Goal: Information Seeking & Learning: Learn about a topic

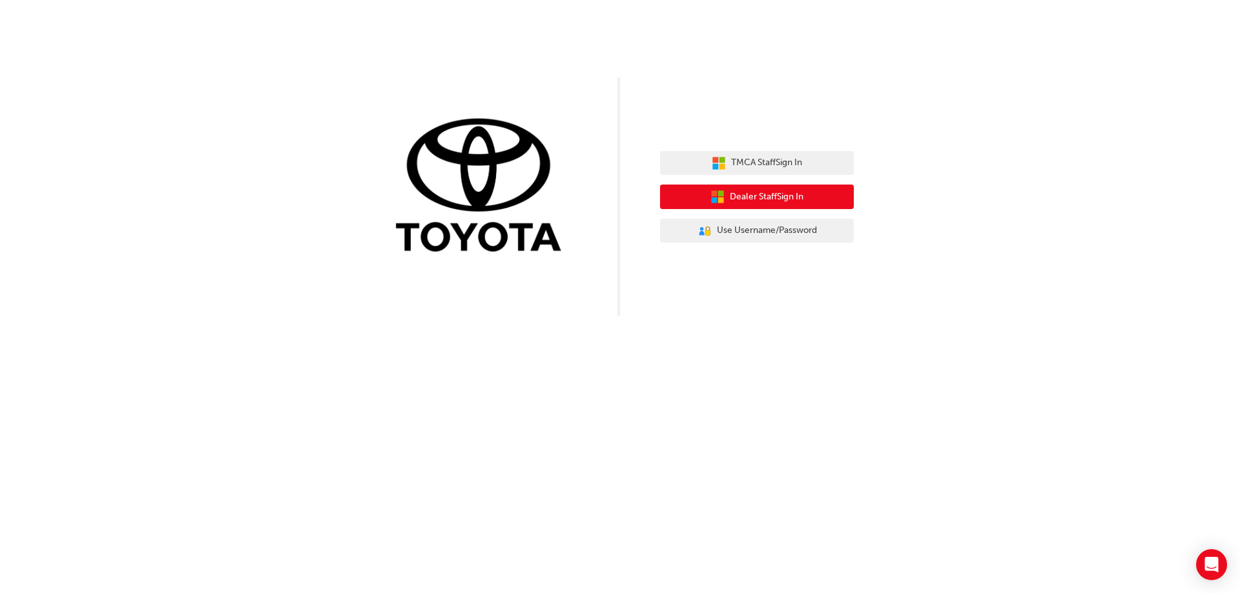
click at [730, 196] on span "Dealer Staff Sign In" at bounding box center [767, 197] width 74 height 15
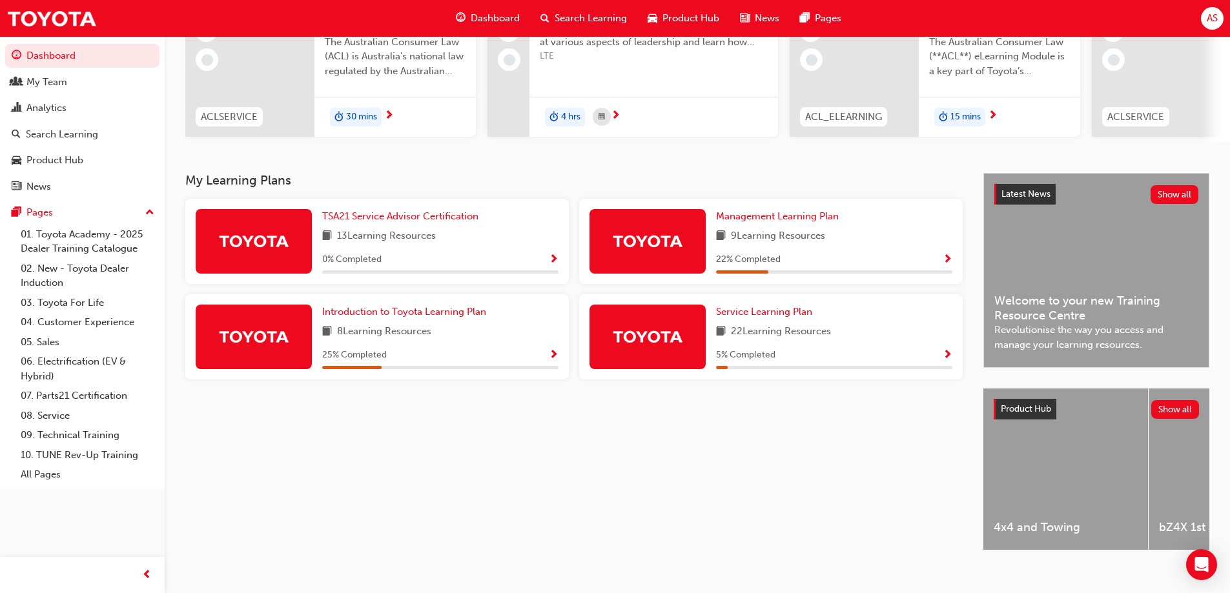
scroll to position [178, 0]
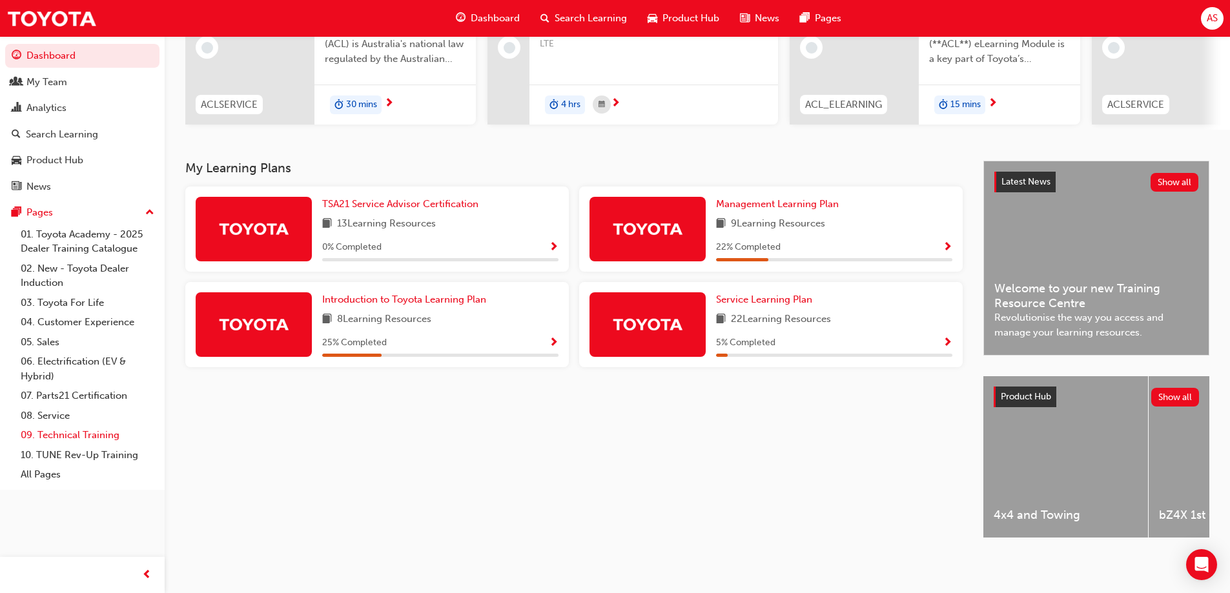
click at [94, 433] on link "09. Technical Training" at bounding box center [87, 436] width 144 height 20
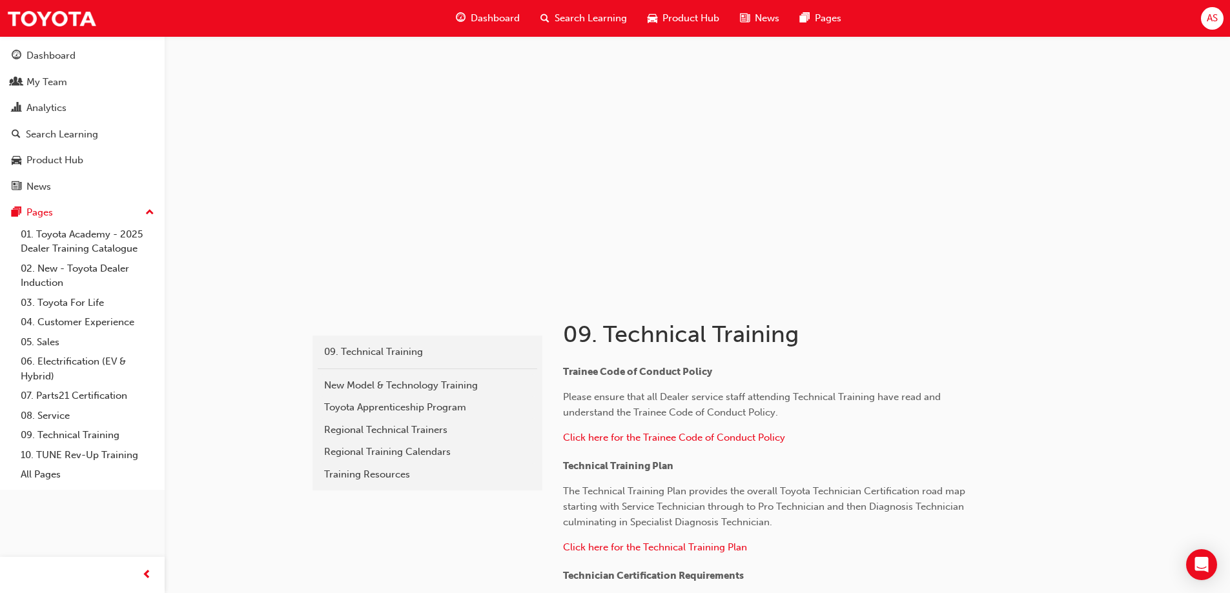
click at [599, 15] on span "Search Learning" at bounding box center [591, 18] width 72 height 15
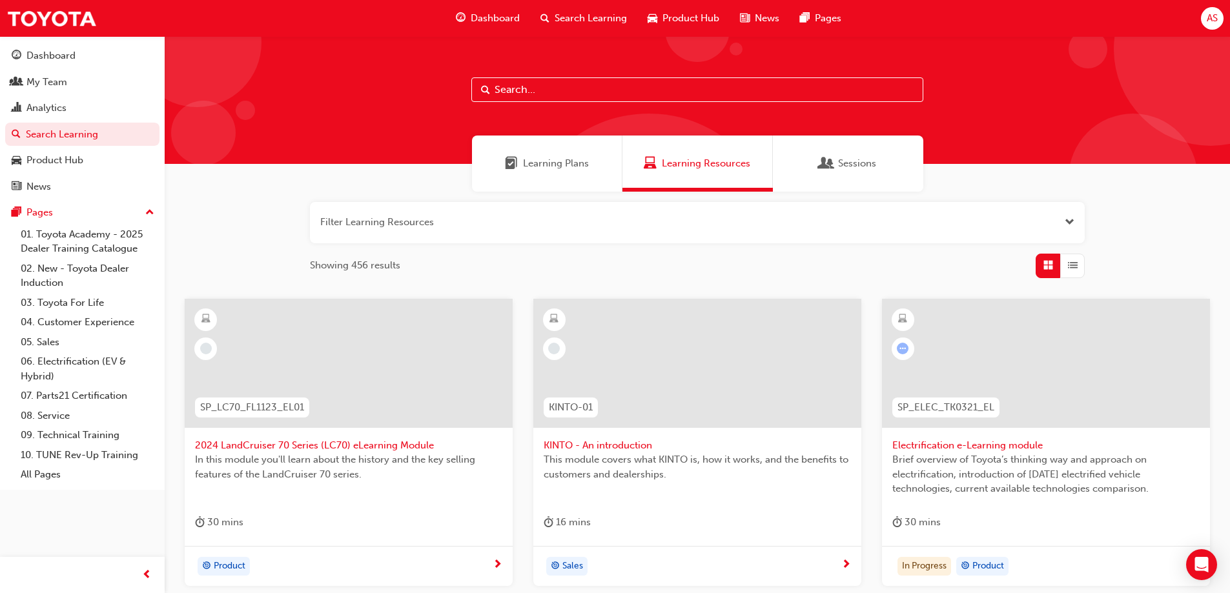
click at [517, 94] on input "text" at bounding box center [697, 89] width 452 height 25
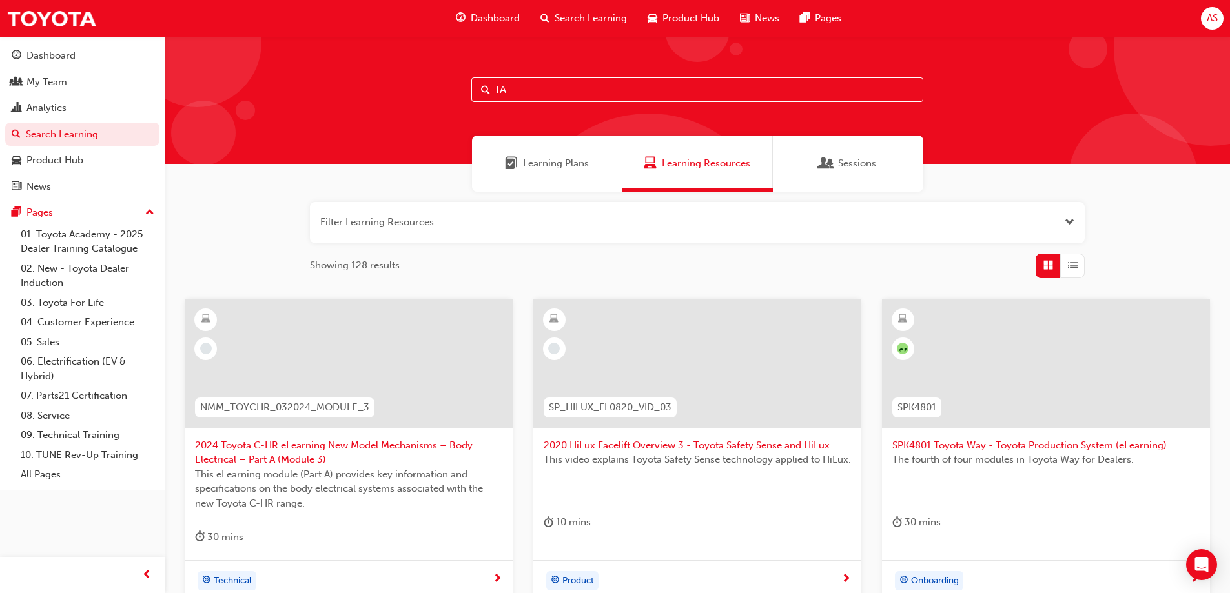
click at [850, 166] on span "Sessions" at bounding box center [857, 163] width 38 height 15
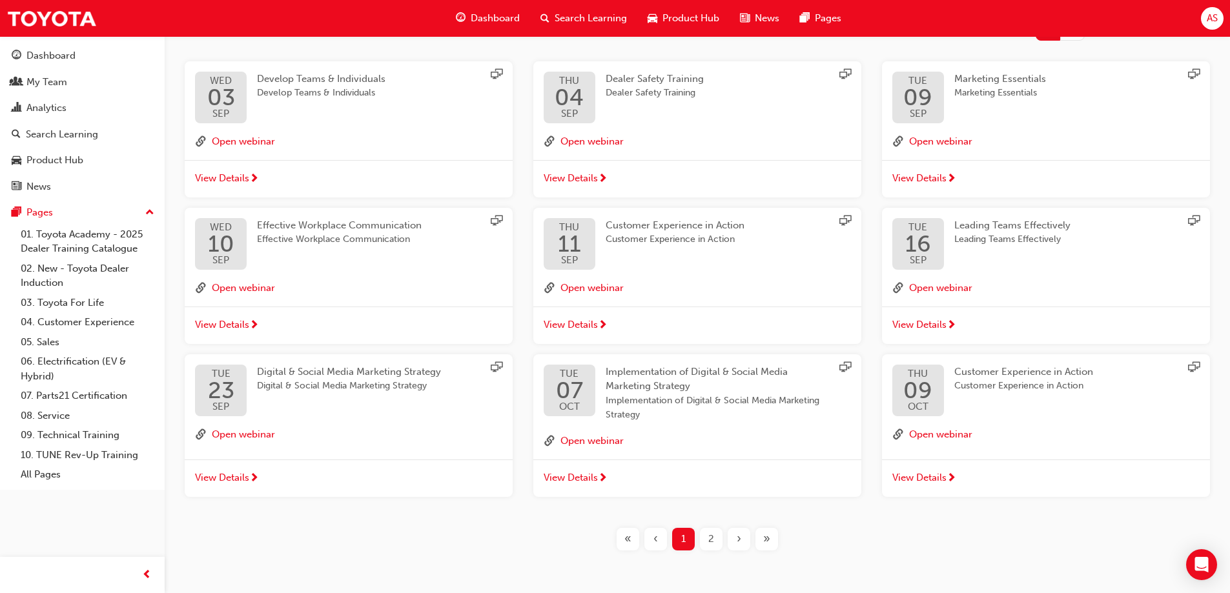
scroll to position [214, 0]
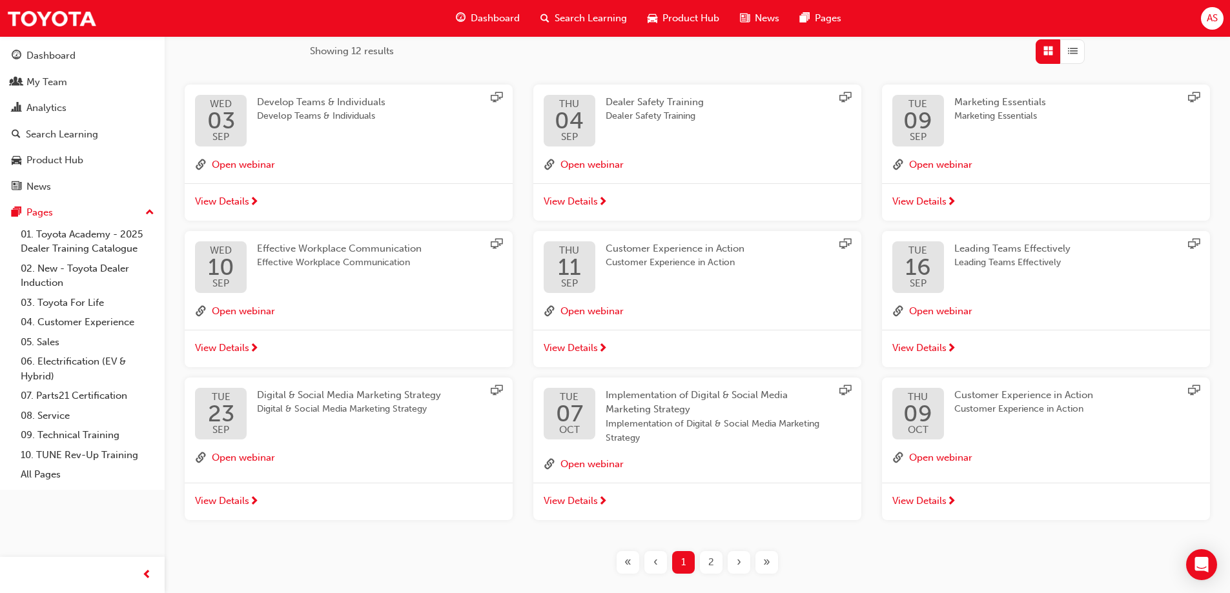
click at [572, 15] on span "Search Learning" at bounding box center [591, 18] width 72 height 15
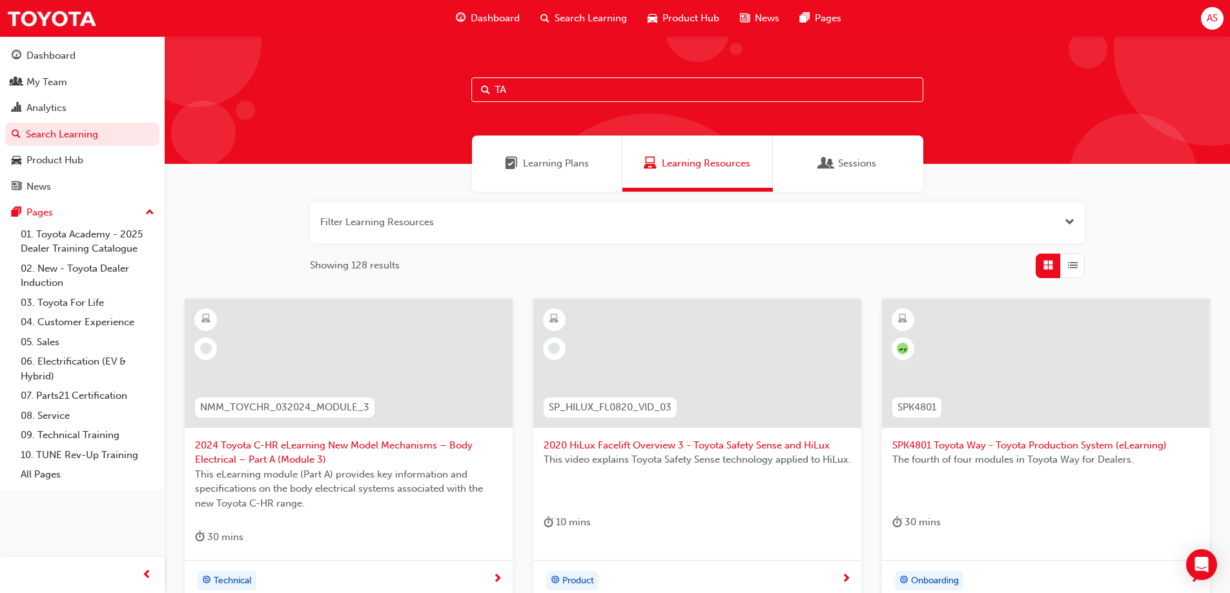
click at [539, 92] on input "TA" at bounding box center [697, 89] width 452 height 25
type input "T"
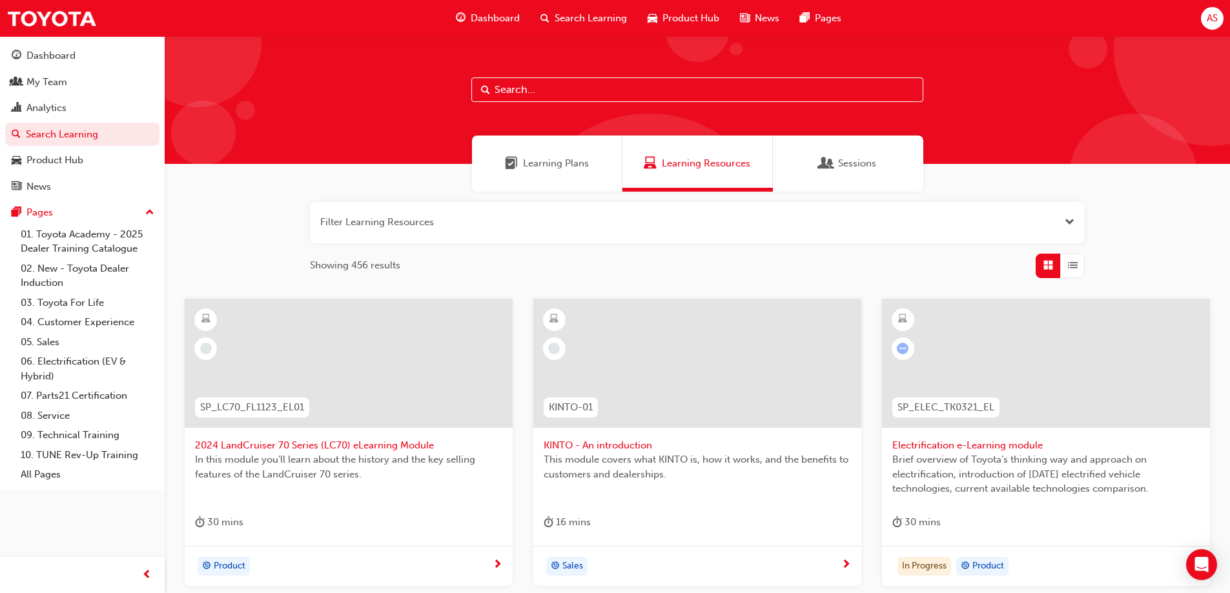
type input "A"
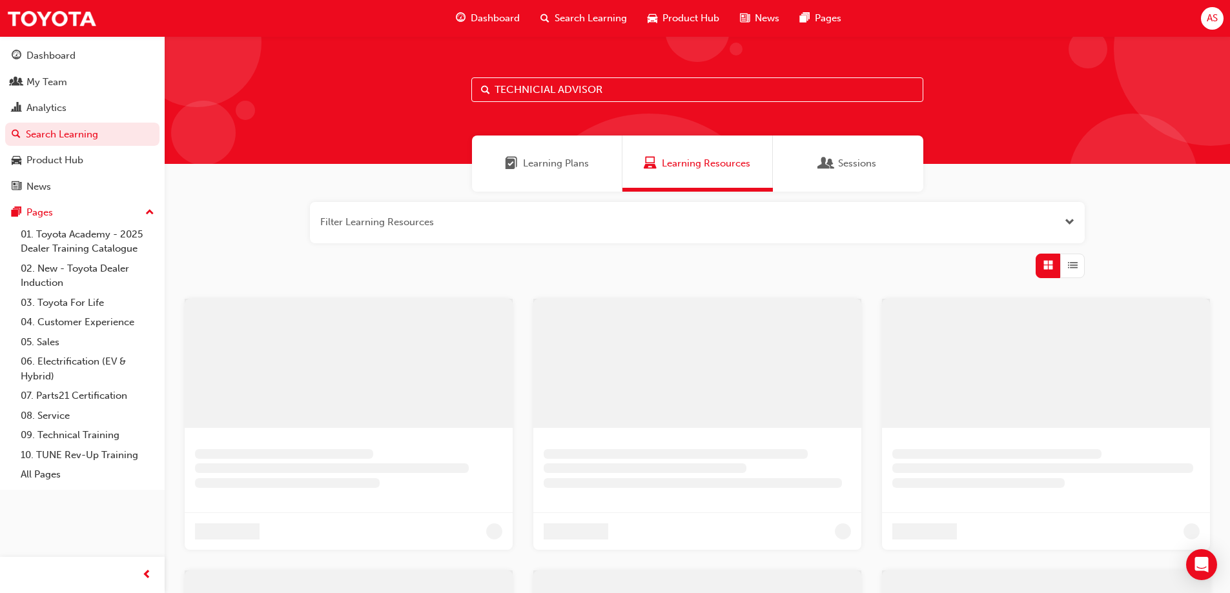
type input "TECHNICIAL ADVISOR"
click at [563, 14] on span "Search Learning" at bounding box center [596, 18] width 72 height 15
click at [53, 434] on link "09. Technical Training" at bounding box center [87, 436] width 144 height 20
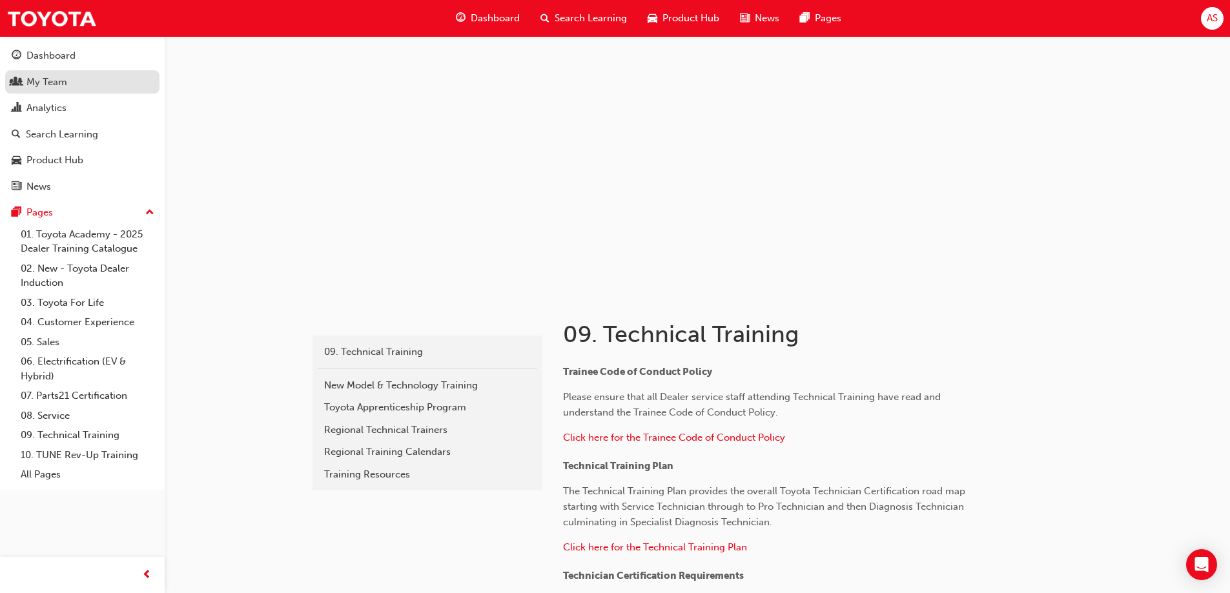
click at [56, 81] on div "My Team" at bounding box center [46, 82] width 41 height 15
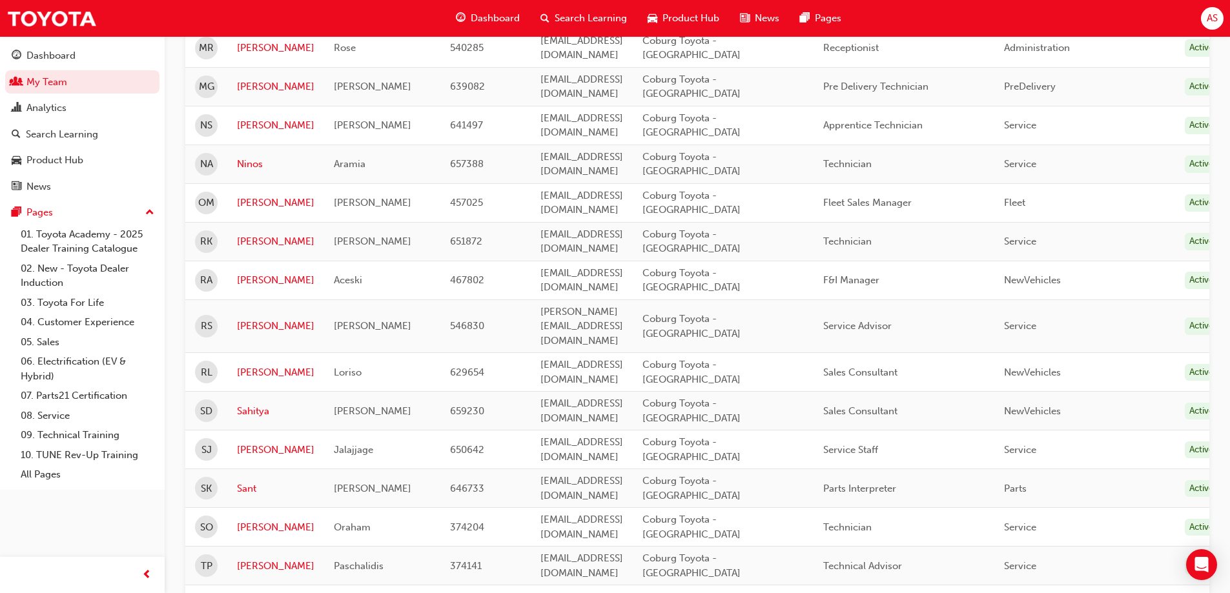
scroll to position [1218, 0]
click at [244, 558] on link "Terry" at bounding box center [275, 565] width 77 height 15
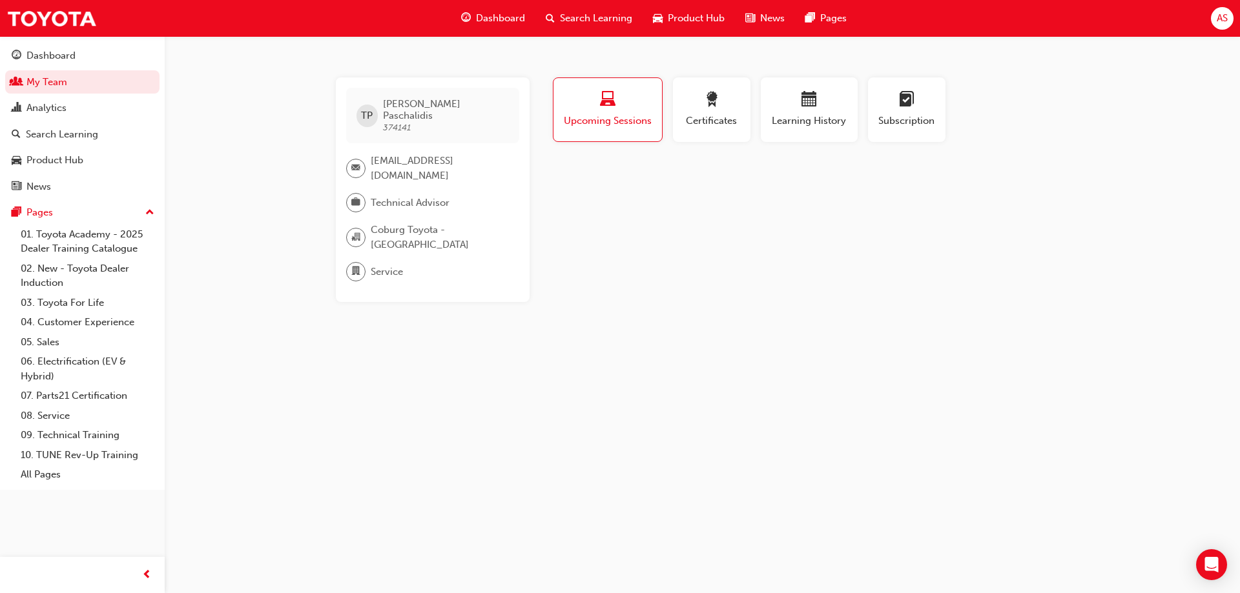
click at [602, 115] on span "Upcoming Sessions" at bounding box center [607, 121] width 89 height 15
click at [588, 106] on div "button" at bounding box center [607, 102] width 89 height 20
click at [65, 54] on div "Dashboard" at bounding box center [50, 55] width 49 height 15
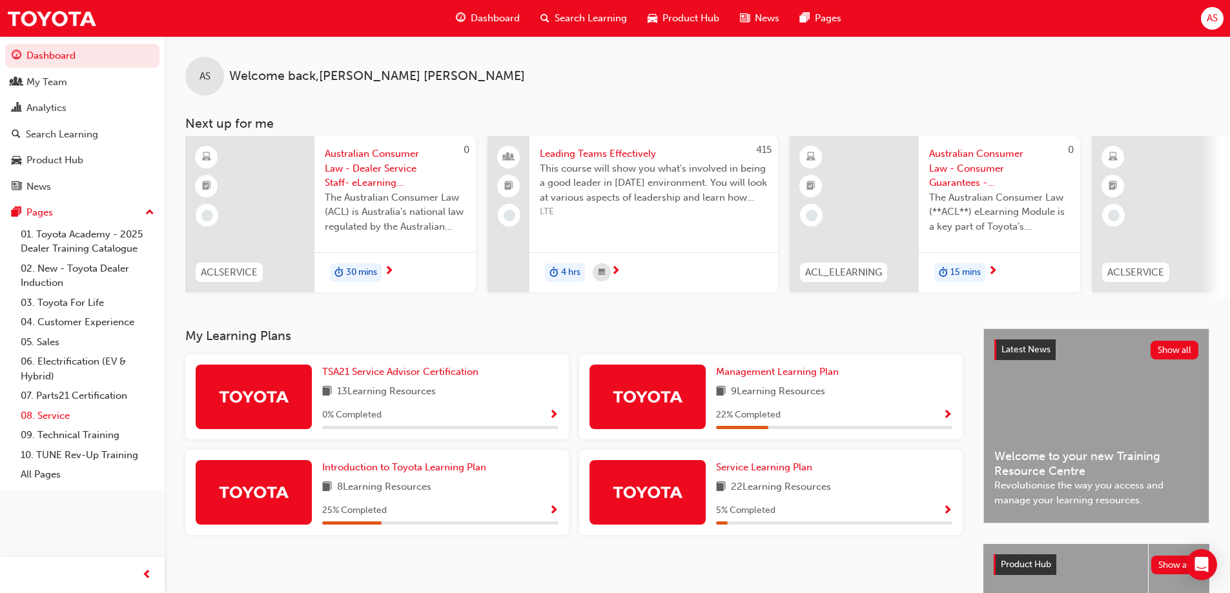
click at [56, 415] on link "08. Service" at bounding box center [87, 416] width 144 height 20
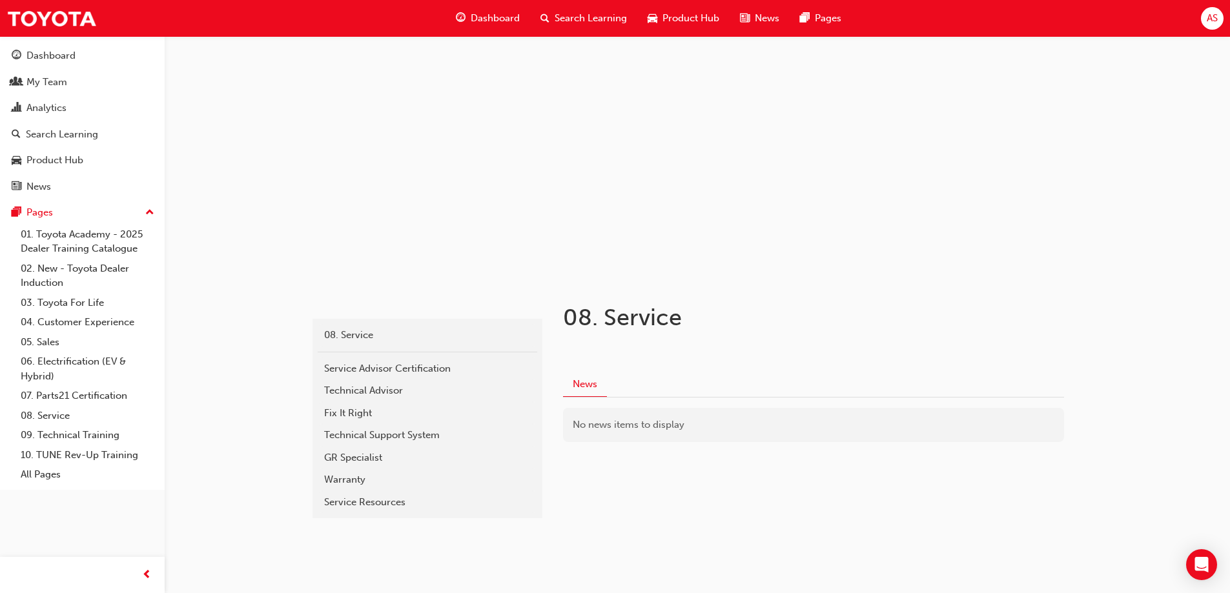
scroll to position [26, 0]
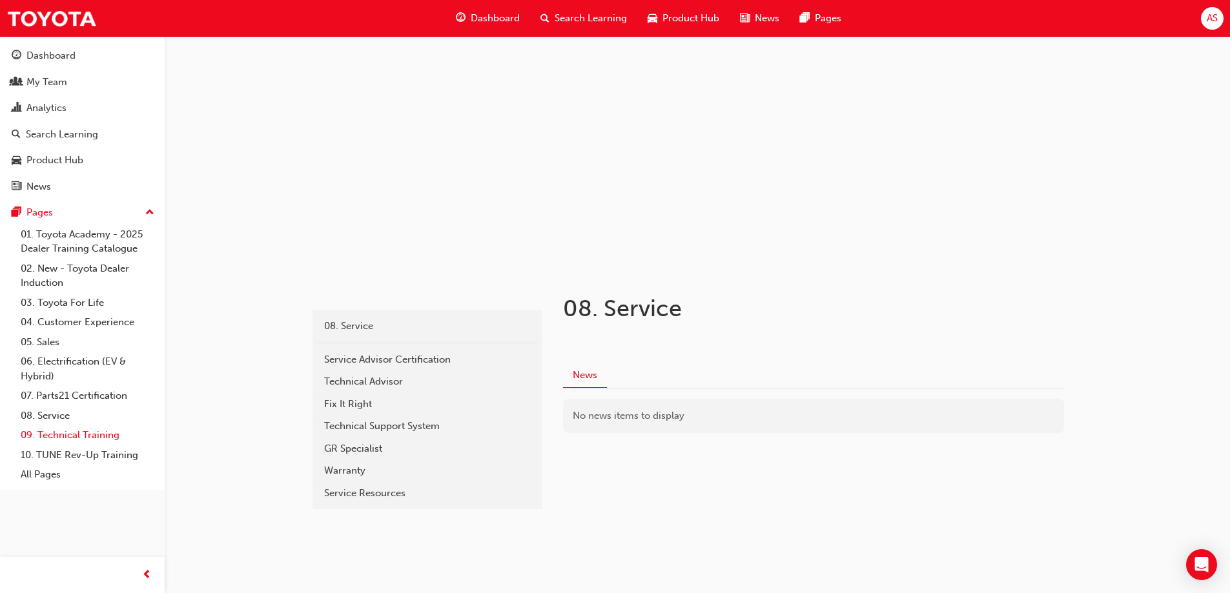
click at [92, 436] on link "09. Technical Training" at bounding box center [87, 436] width 144 height 20
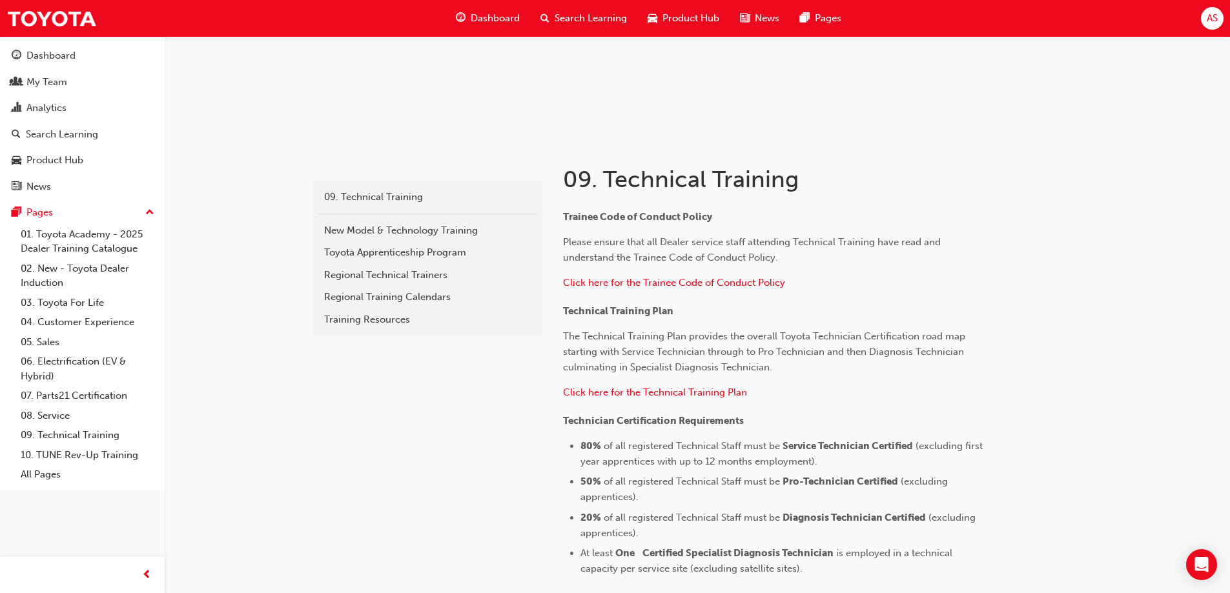
scroll to position [220, 0]
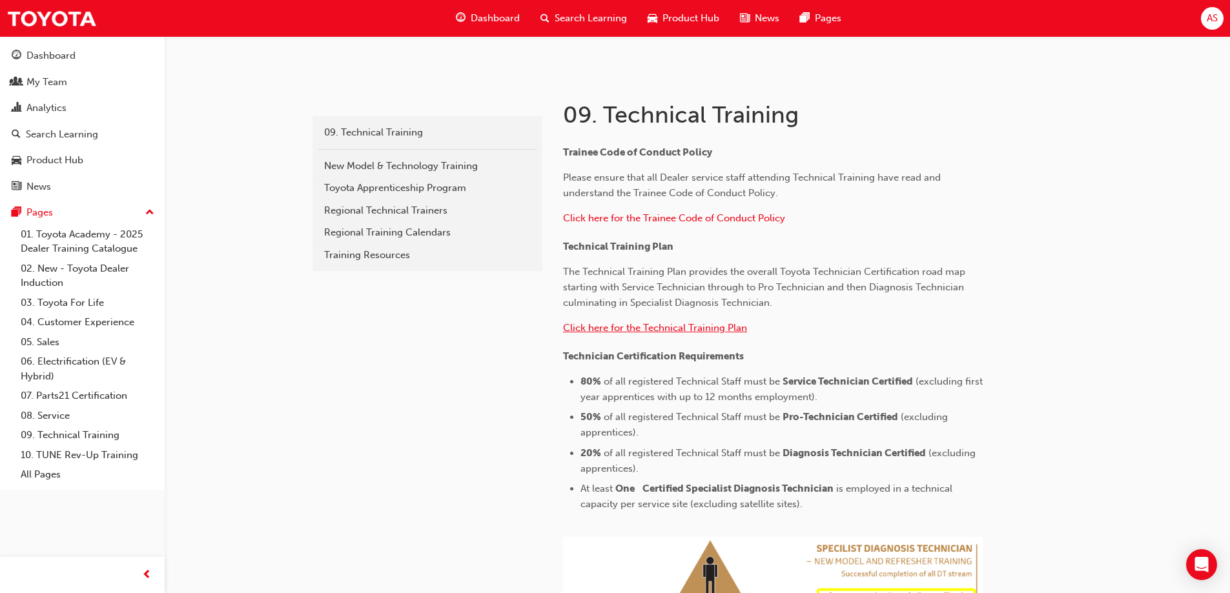
click at [703, 324] on span "Click here for the Technical Training Plan" at bounding box center [655, 328] width 184 height 12
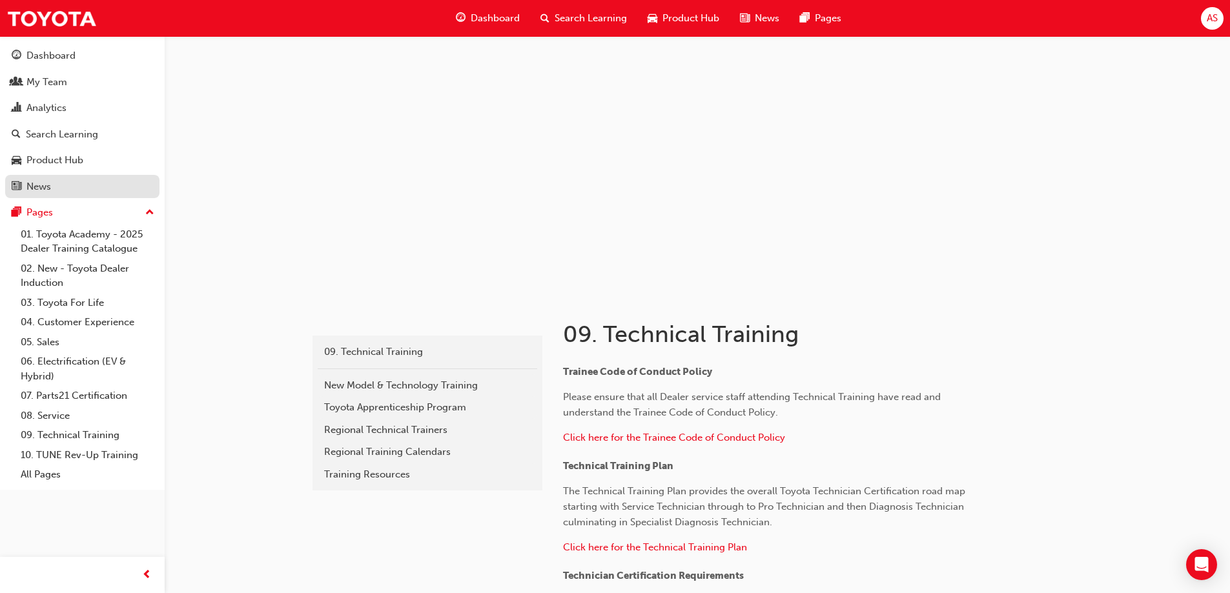
click at [27, 183] on div "News" at bounding box center [38, 187] width 25 height 15
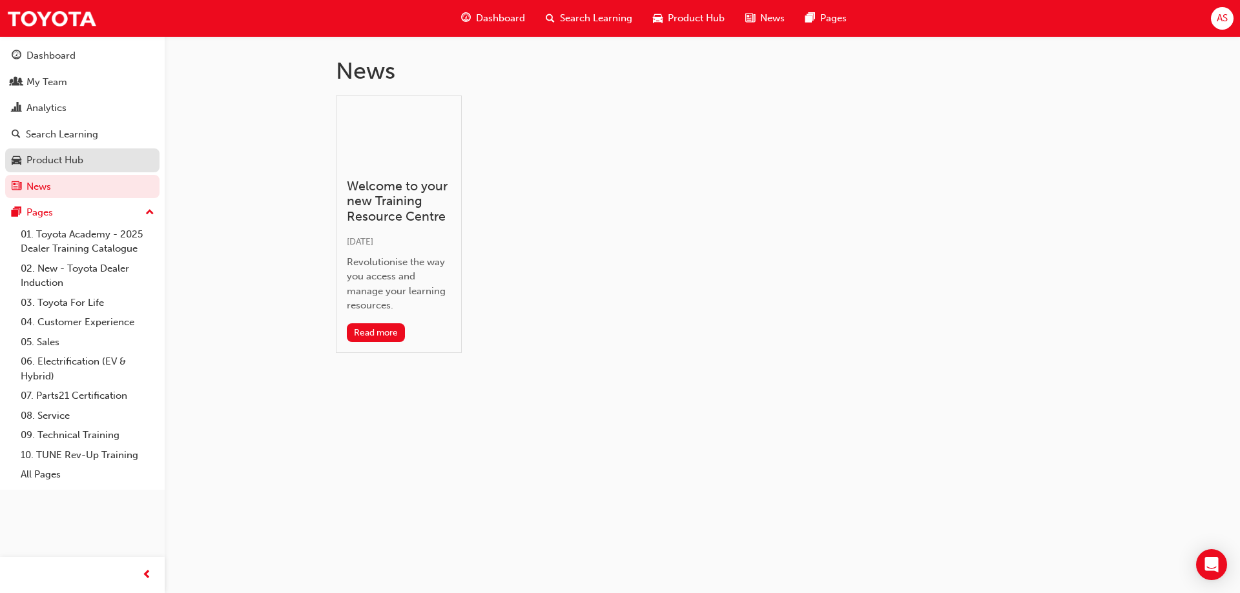
click at [52, 152] on link "Product Hub" at bounding box center [82, 161] width 154 height 24
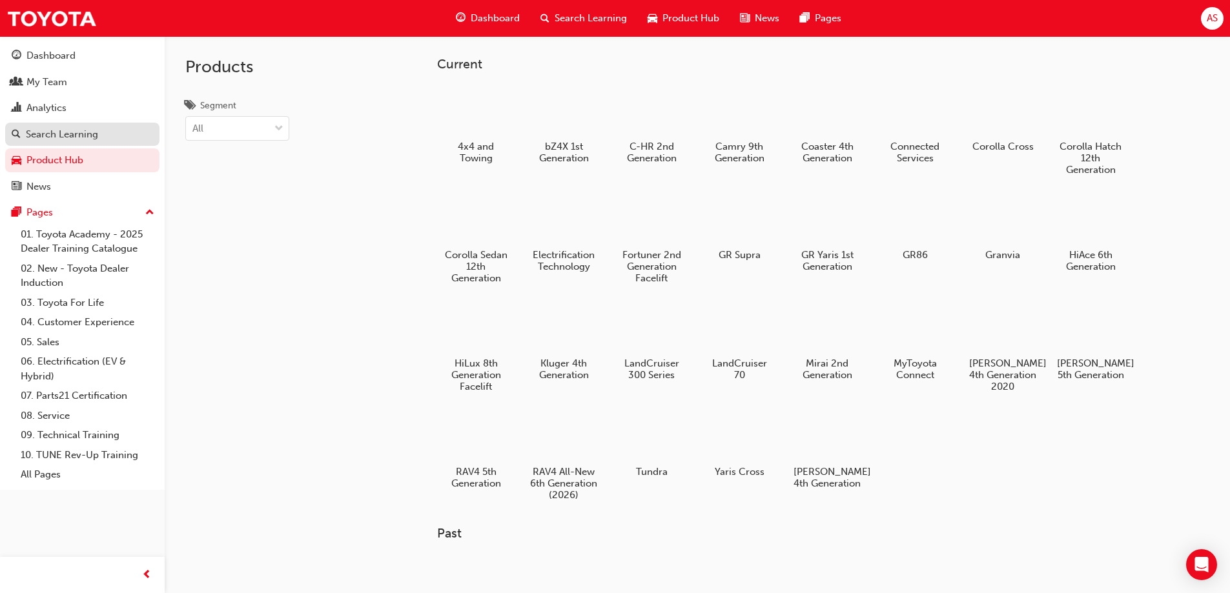
click at [59, 136] on div "Search Learning" at bounding box center [62, 134] width 72 height 15
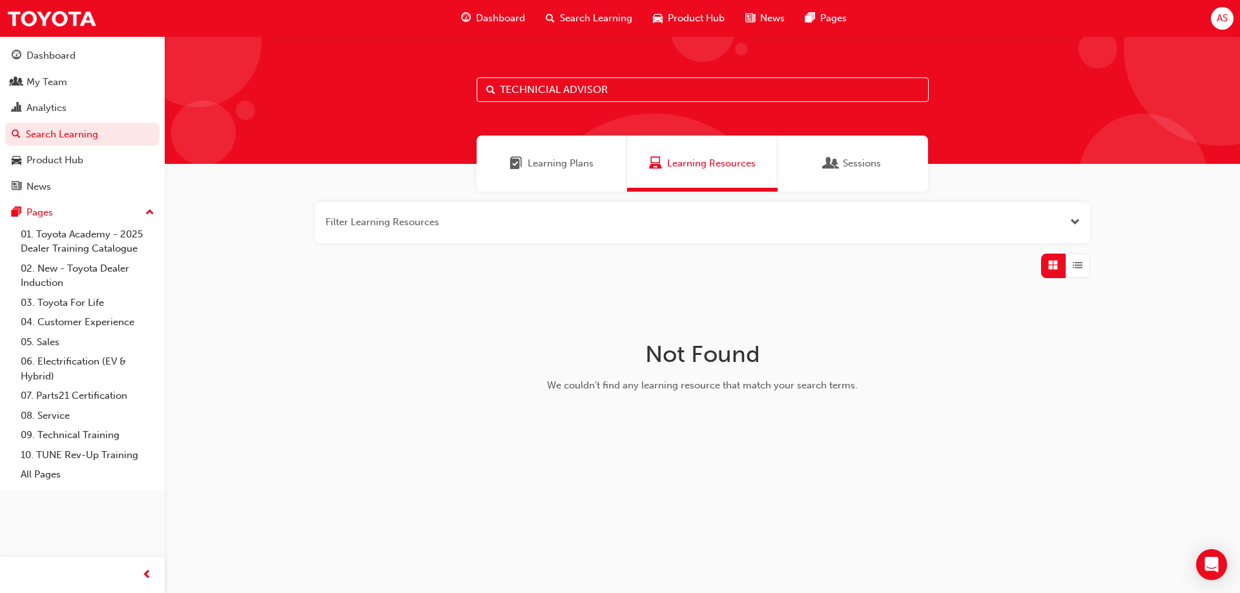
click at [535, 168] on span "Learning Plans" at bounding box center [561, 163] width 66 height 15
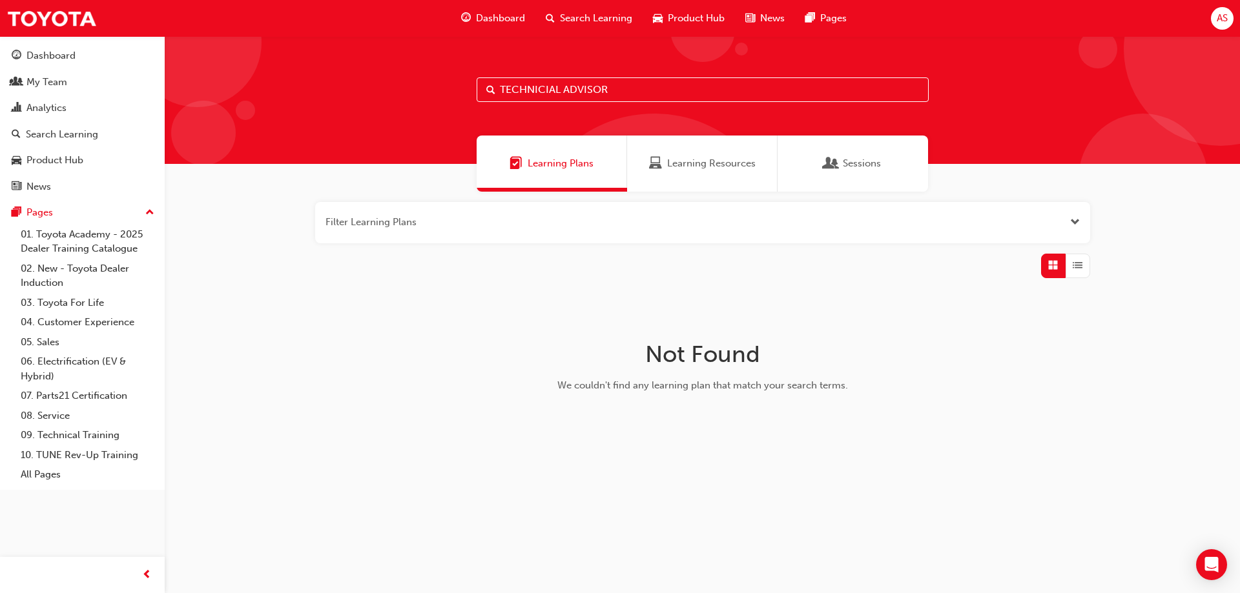
click at [1079, 223] on span "Open the filter" at bounding box center [1075, 222] width 10 height 15
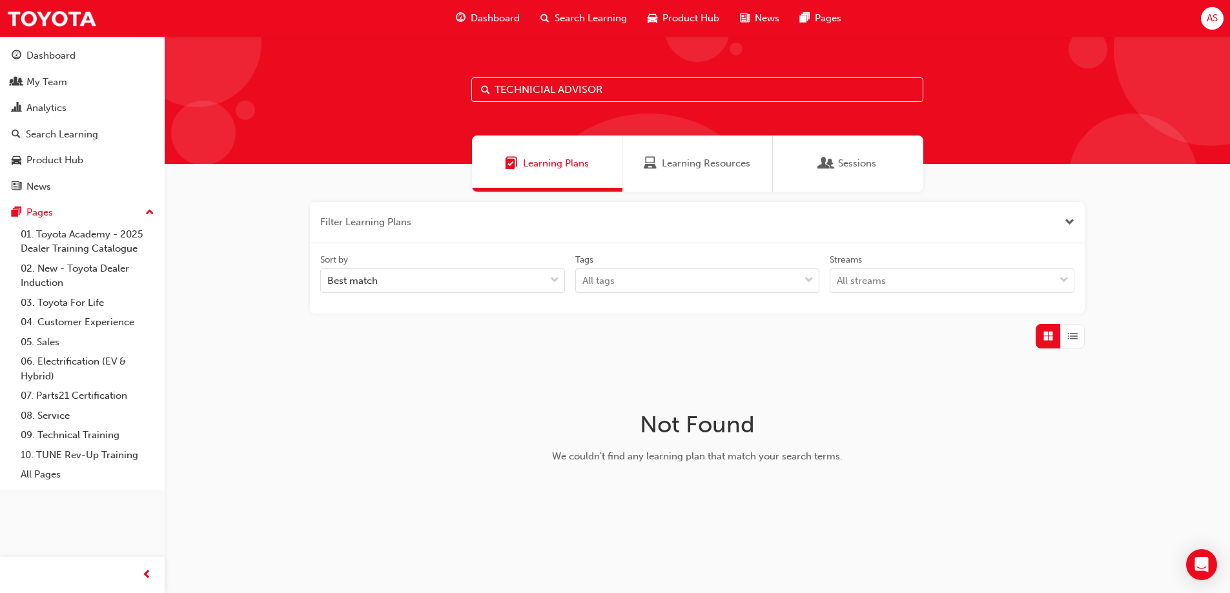
click at [622, 85] on input "TECHNICIAL ADVISOR" at bounding box center [697, 89] width 452 height 25
drag, startPoint x: 557, startPoint y: 93, endPoint x: 555, endPoint y: 108, distance: 15.7
click at [555, 107] on div "TECHNICIAL ADVISOR" at bounding box center [697, 100] width 1065 height 128
type input "TECHNICAL ADVISOR"
click at [491, 13] on span "Dashboard" at bounding box center [495, 18] width 49 height 15
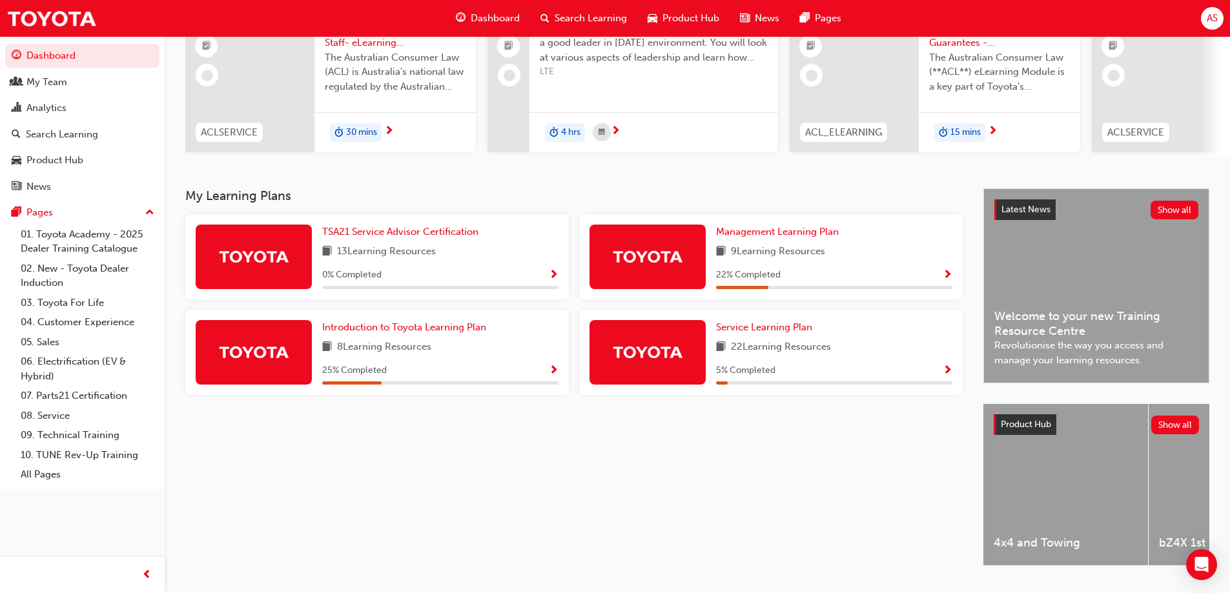
scroll to position [178, 0]
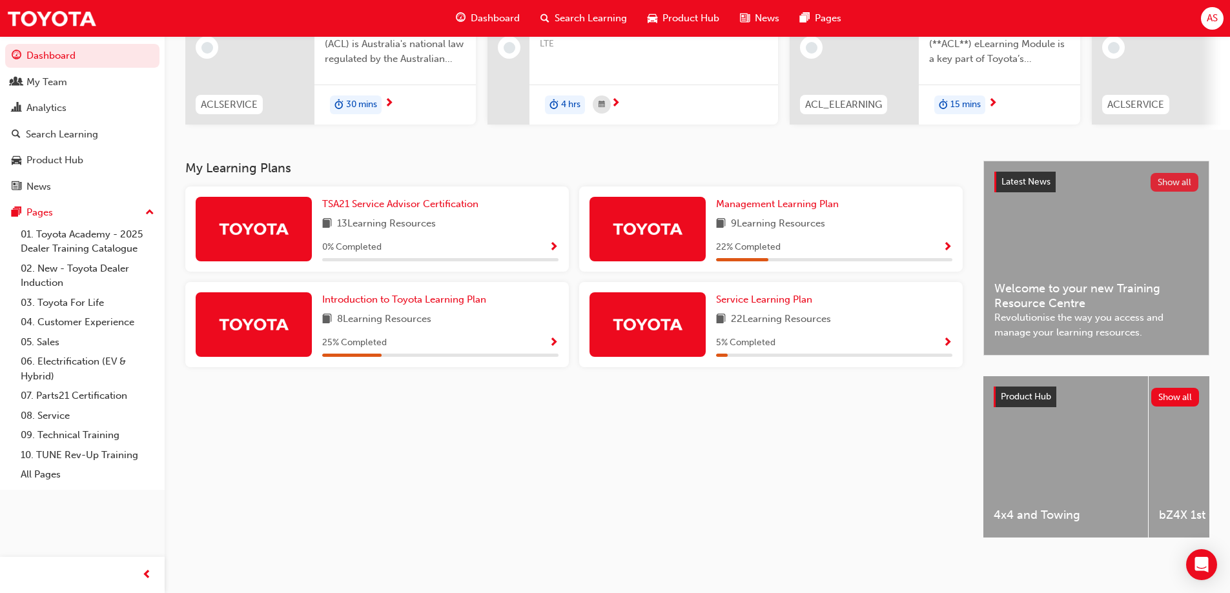
click at [1164, 176] on button "Show all" at bounding box center [1175, 182] width 48 height 19
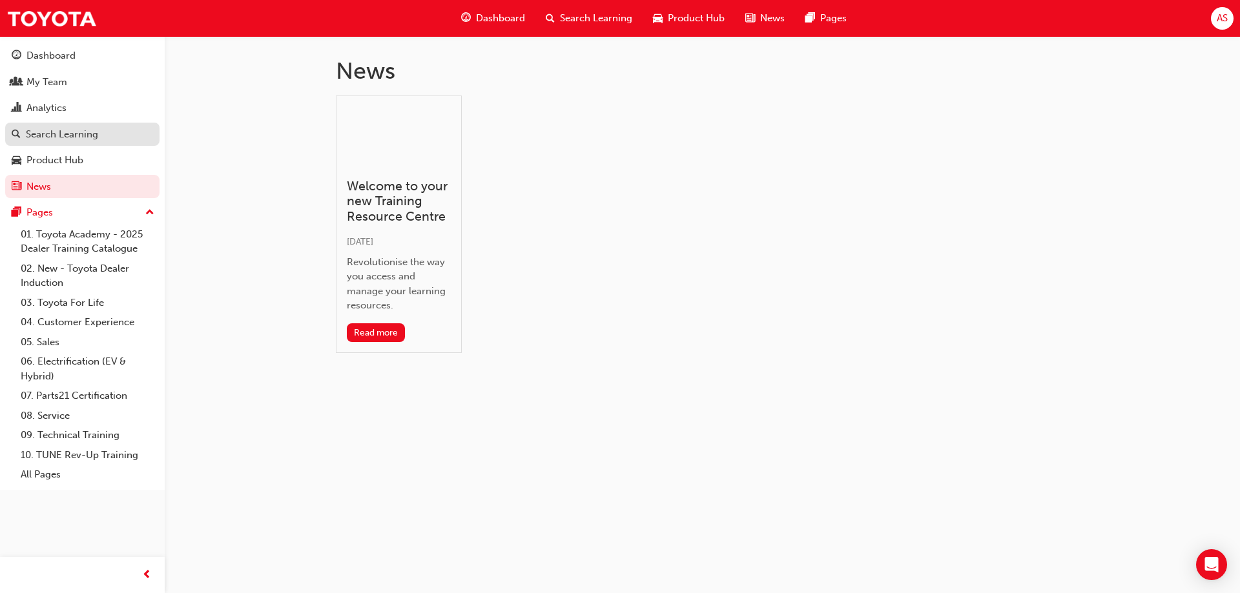
click at [61, 134] on div "Search Learning" at bounding box center [62, 134] width 72 height 15
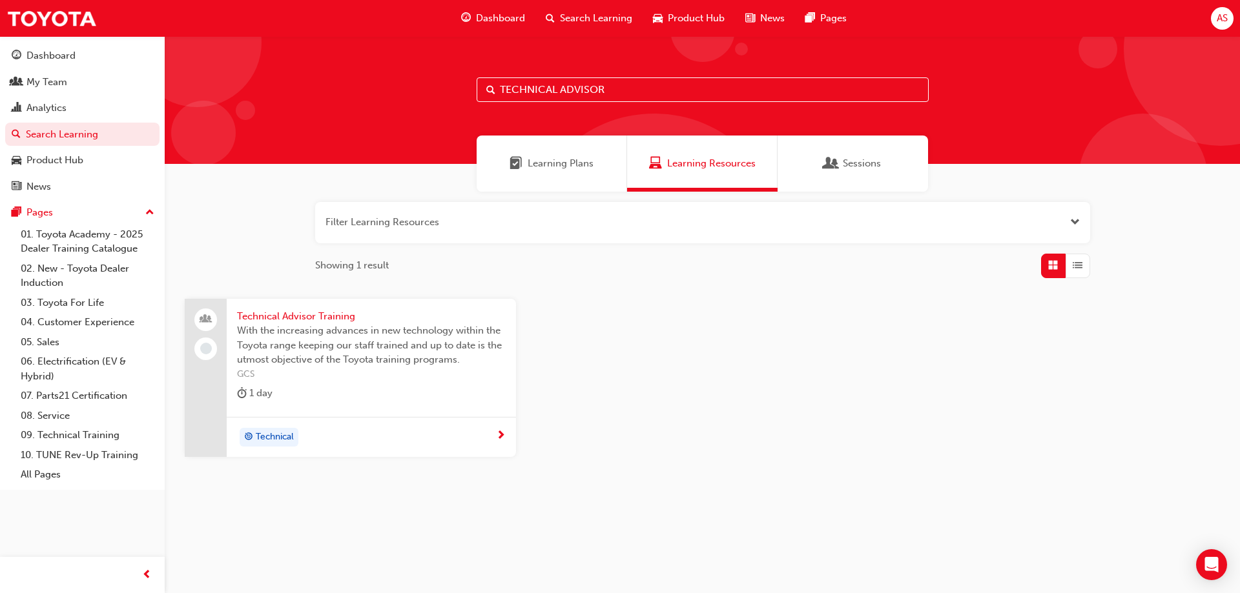
click at [626, 90] on input "TECHNICAL ADVISOR" at bounding box center [703, 89] width 452 height 25
type input "TECHNICAL ADVISOR TRAINING"
click at [498, 435] on span "next-icon" at bounding box center [501, 437] width 10 height 12
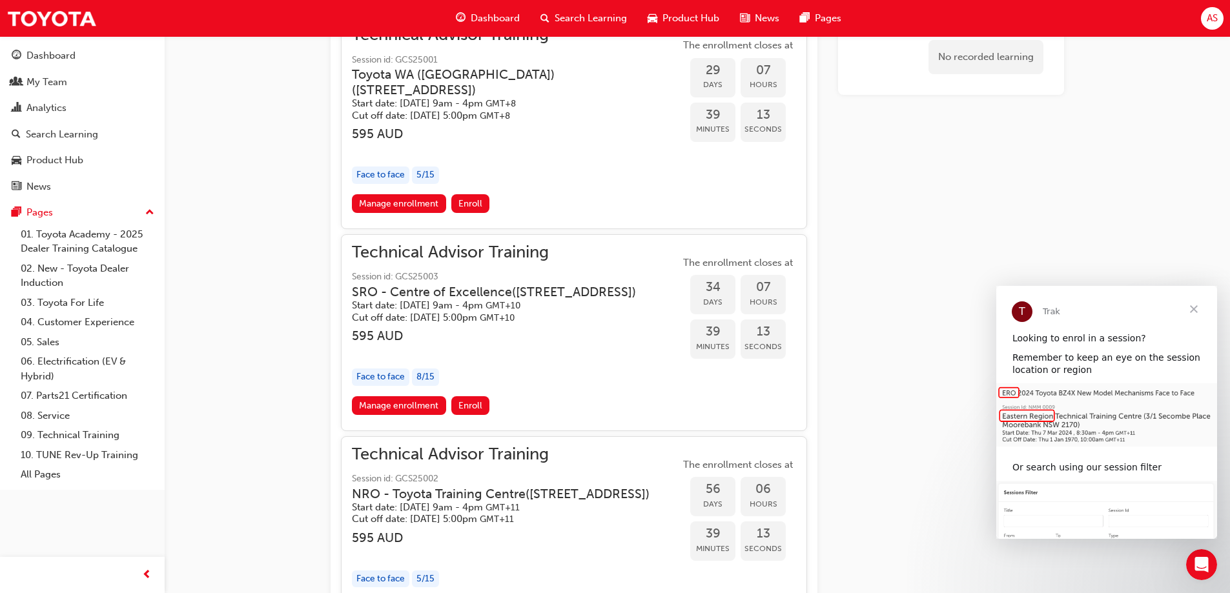
scroll to position [1098, 0]
